Goal: Use online tool/utility: Utilize a website feature to perform a specific function

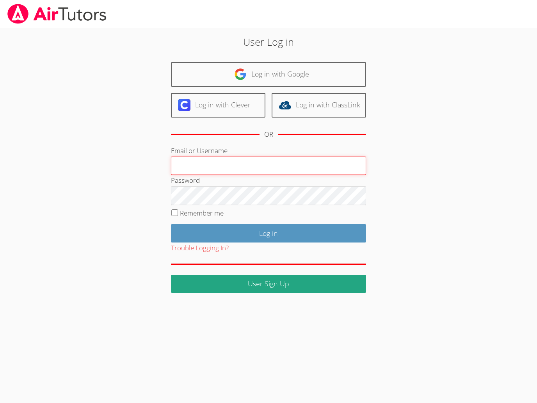
type input "[EMAIL_ADDRESS][DOMAIN_NAME]"
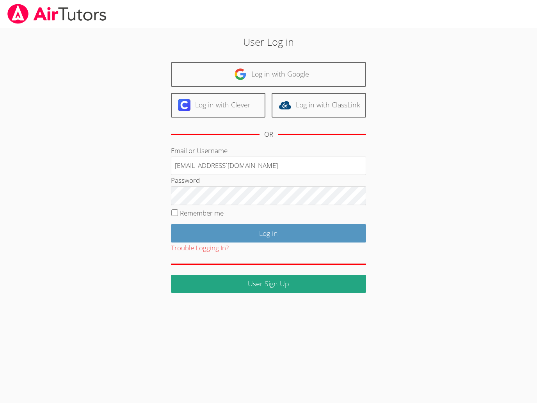
click at [173, 215] on input "Remember me" at bounding box center [174, 212] width 7 height 7
checkbox input "true"
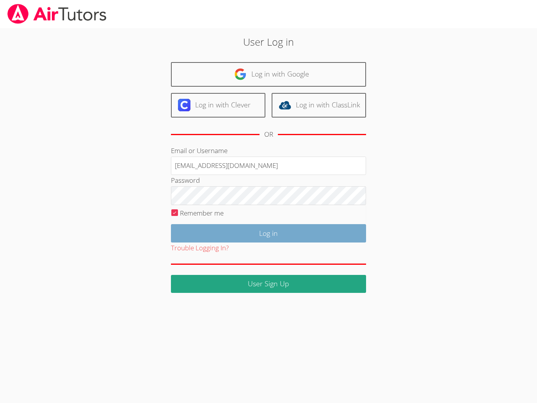
click at [322, 235] on input "Log in" at bounding box center [268, 233] width 195 height 18
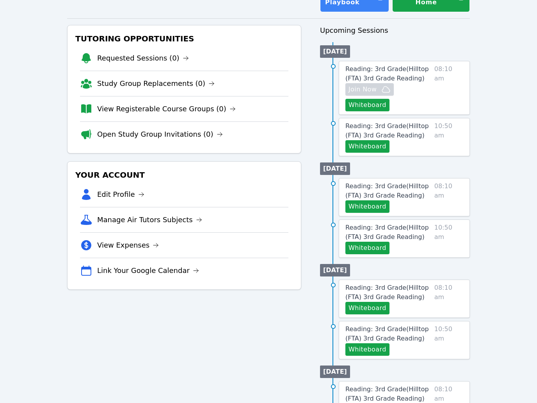
scroll to position [60, 0]
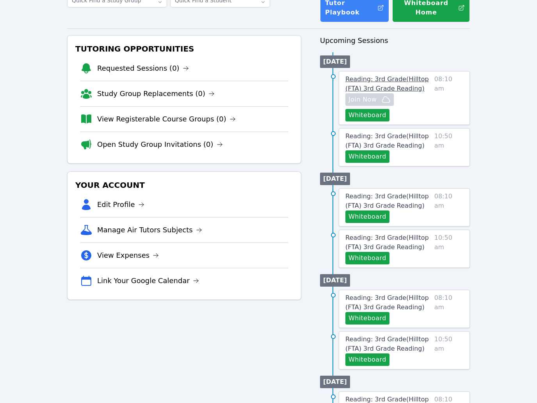
click at [392, 87] on span "Reading: 3rd Grade ( Hilltop (FTA) 3rd Grade Reading )" at bounding box center [387, 83] width 84 height 17
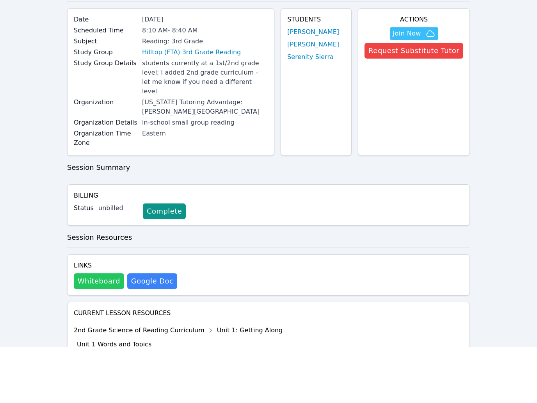
click at [91, 329] on button "Whiteboard" at bounding box center [99, 337] width 50 height 16
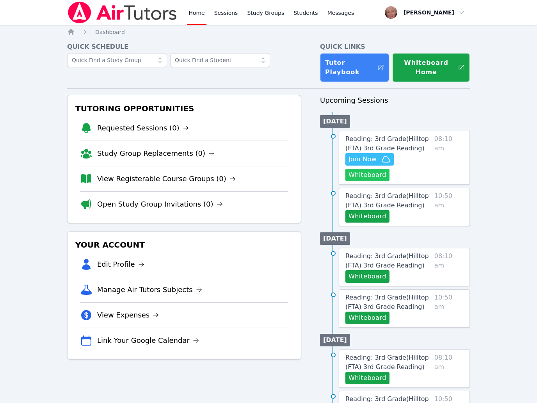
click at [378, 176] on button "Whiteboard" at bounding box center [367, 175] width 44 height 12
click at [377, 178] on button "Whiteboard" at bounding box center [367, 175] width 44 height 12
